Goal: Transaction & Acquisition: Purchase product/service

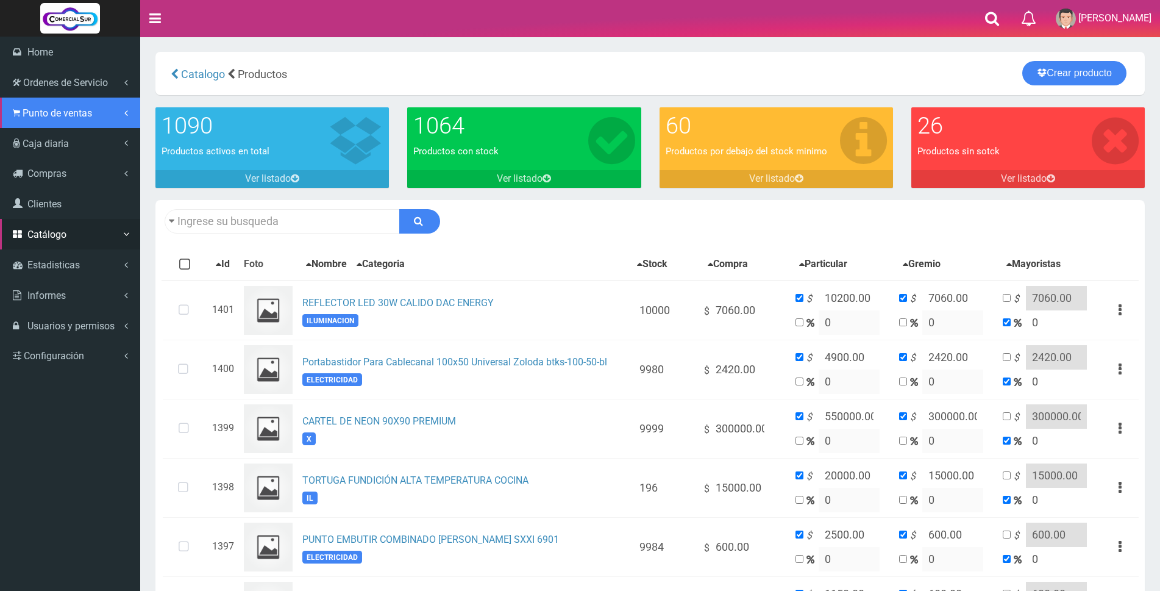
click at [71, 109] on span "Punto de ventas" at bounding box center [58, 113] width 70 height 12
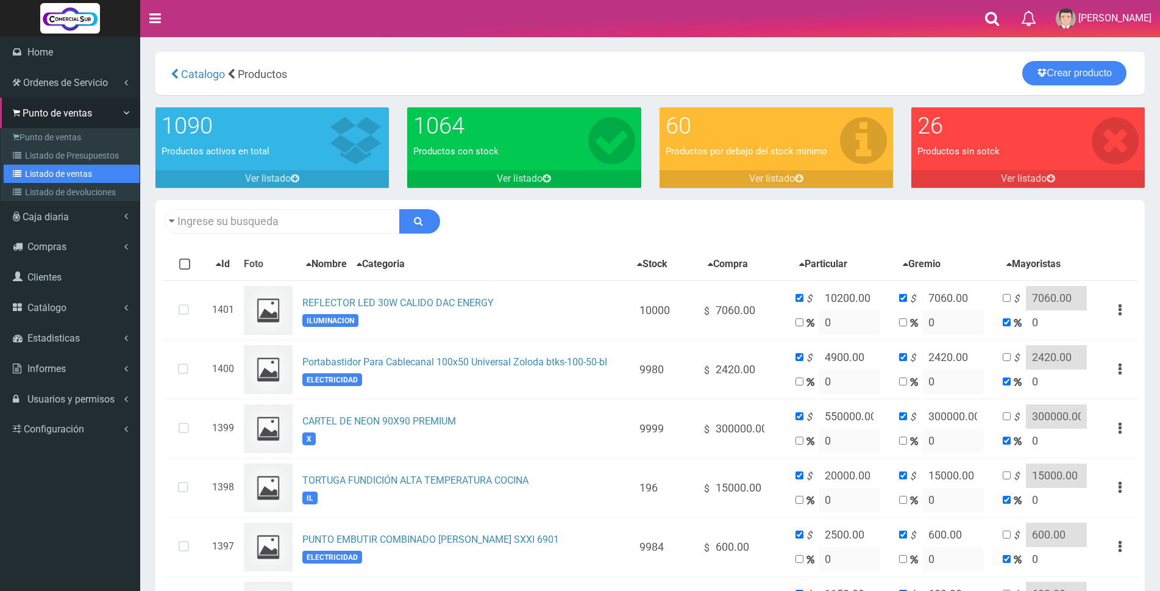
click at [63, 174] on link "Listado de ventas" at bounding box center [72, 174] width 136 height 18
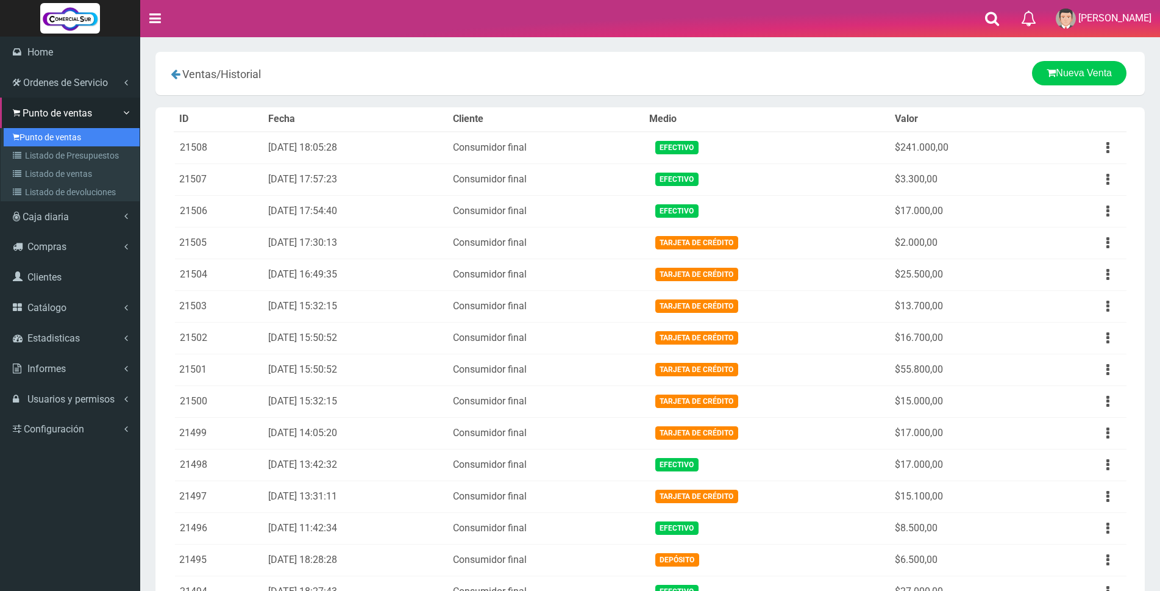
click at [37, 137] on link "Punto de ventas" at bounding box center [72, 137] width 136 height 18
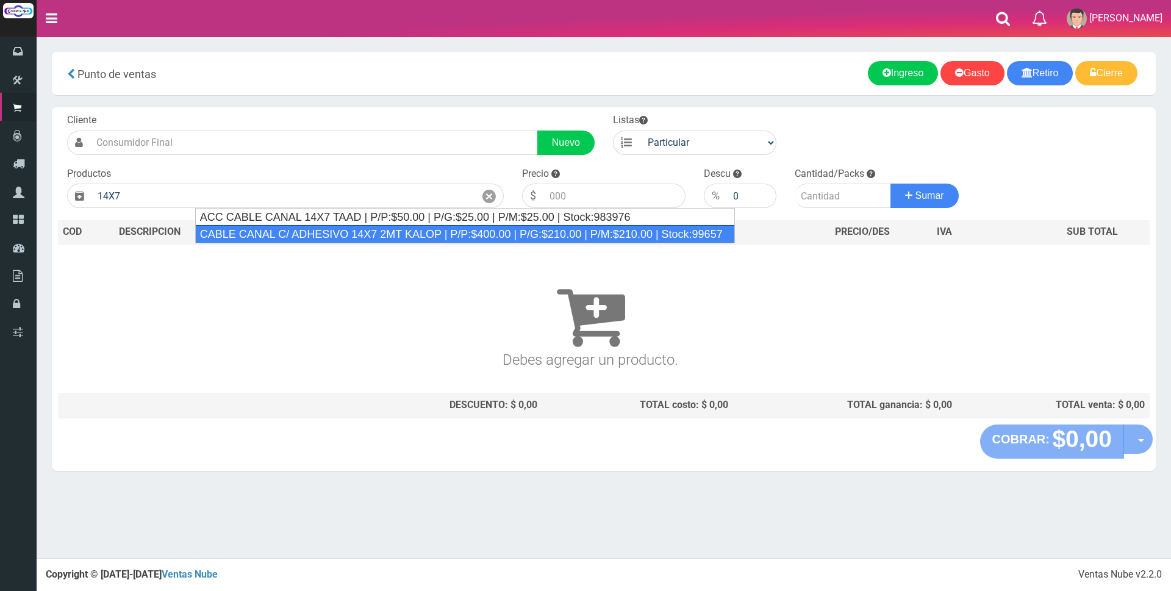
click at [313, 227] on div "CABLE CANAL C/ ADHESIVO 14X7 2MT KALOP | P/P:$400.00 | P/G:$210.00 | P/M:$210.0…" at bounding box center [465, 234] width 540 height 18
type input "CABLE CANAL C/ ADHESIVO 14X7 2MT KALOP | P/P:$400.00 | P/G:$210.00 | P/M:$210.0…"
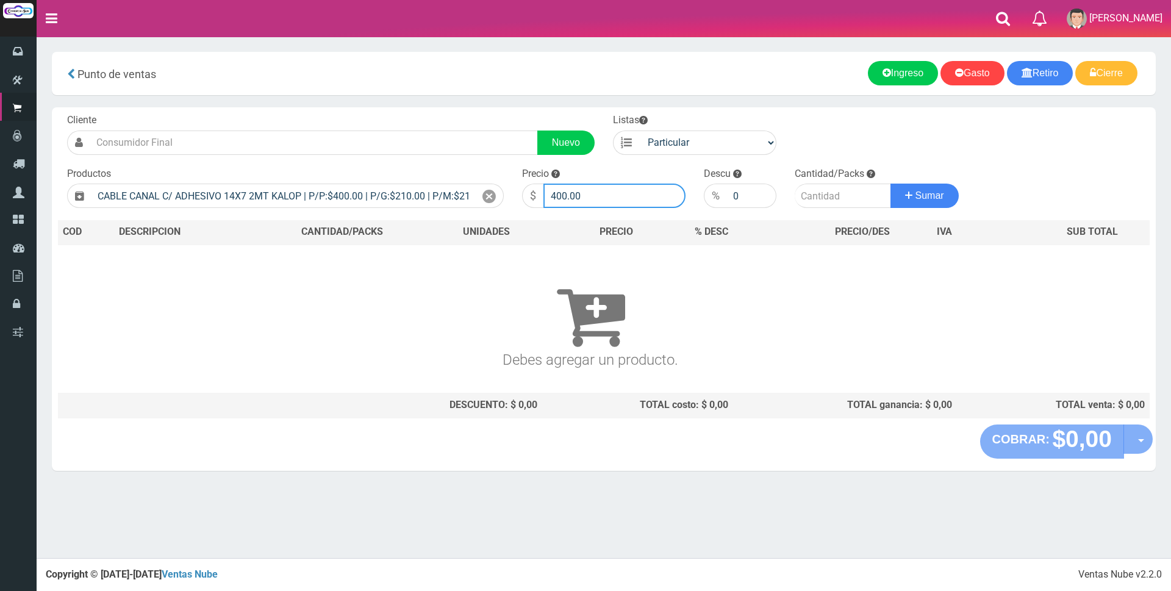
click at [582, 198] on input "400.00" at bounding box center [614, 196] width 142 height 24
type input "4"
type input "1500"
click at [836, 195] on input "number" at bounding box center [842, 196] width 96 height 24
type input "1"
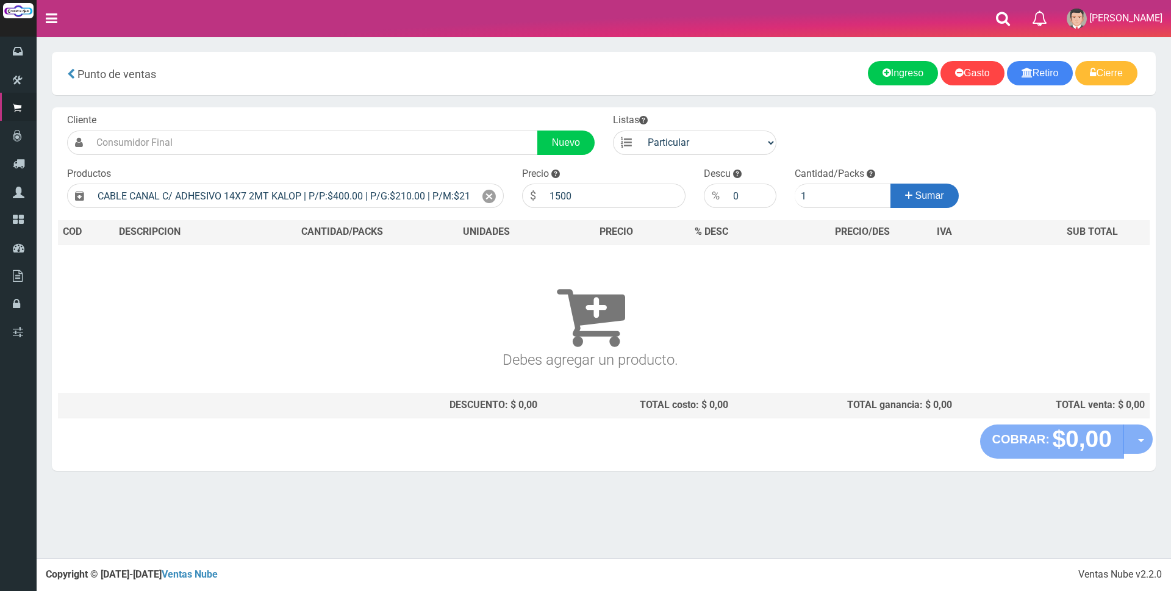
click at [905, 191] on icon at bounding box center [908, 196] width 7 height 18
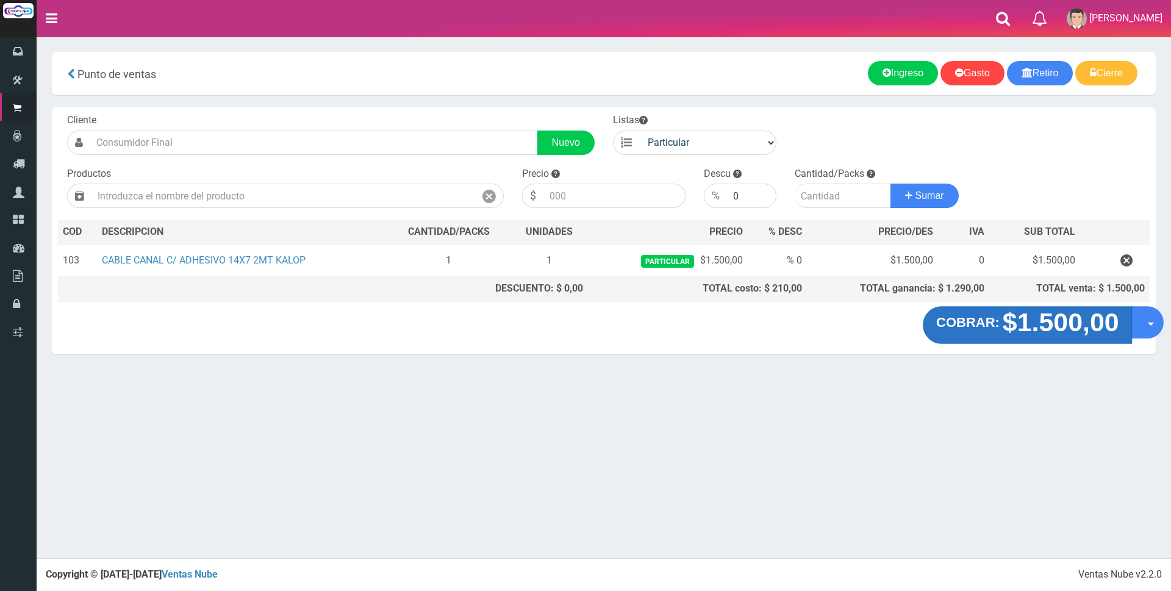
click at [1052, 327] on strong "$1.500,00" at bounding box center [1060, 322] width 116 height 29
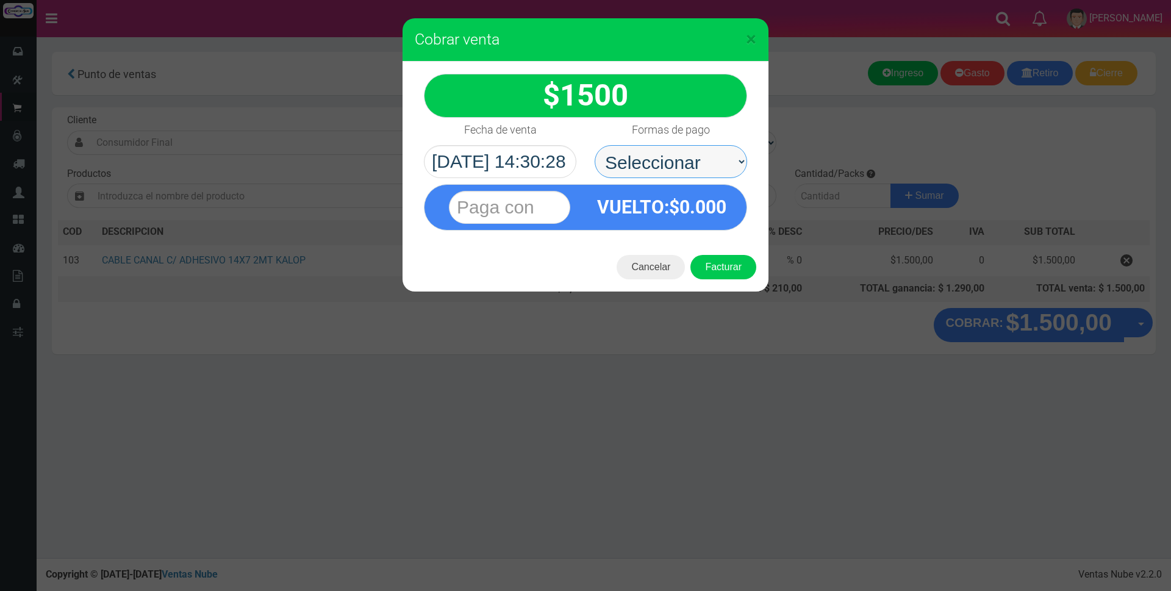
click at [655, 163] on select "Seleccionar Efectivo Tarjeta de Crédito Depósito Débito" at bounding box center [670, 161] width 152 height 33
select select "Efectivo"
click at [594, 145] on select "Seleccionar Efectivo Tarjeta de Crédito Depósito Débito" at bounding box center [670, 161] width 152 height 33
click at [567, 205] on input "text" at bounding box center [509, 207] width 121 height 33
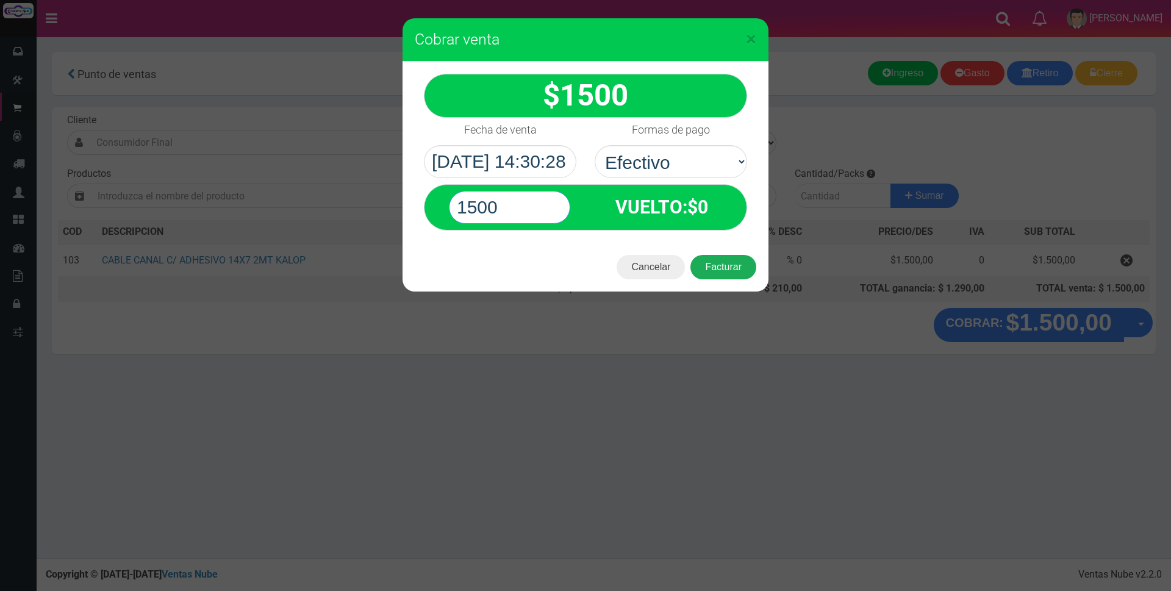
type input "1500"
click at [736, 266] on button "Facturar" at bounding box center [723, 267] width 66 height 24
